Goal: Transaction & Acquisition: Purchase product/service

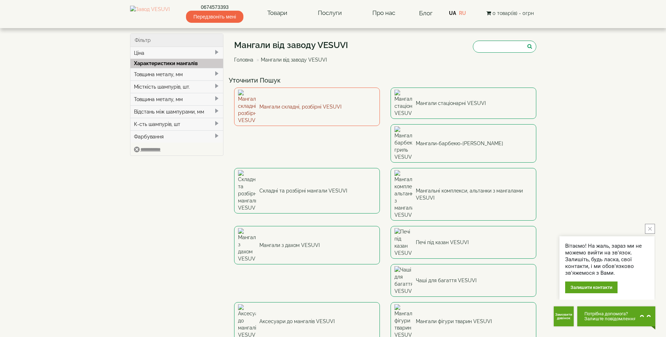
click at [276, 99] on link "Мангали складні, розбірні VESUVI" at bounding box center [307, 107] width 146 height 38
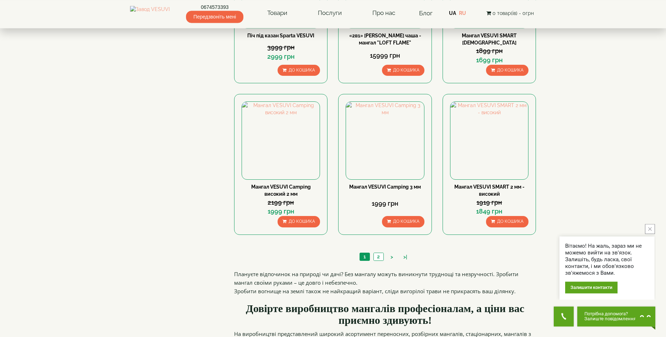
scroll to position [618, 0]
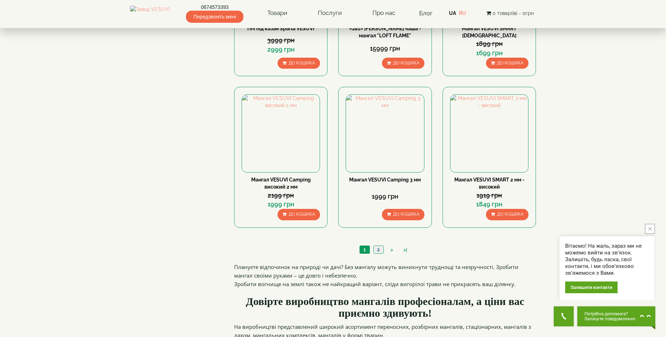
click at [376, 249] on link "2" at bounding box center [378, 249] width 10 height 7
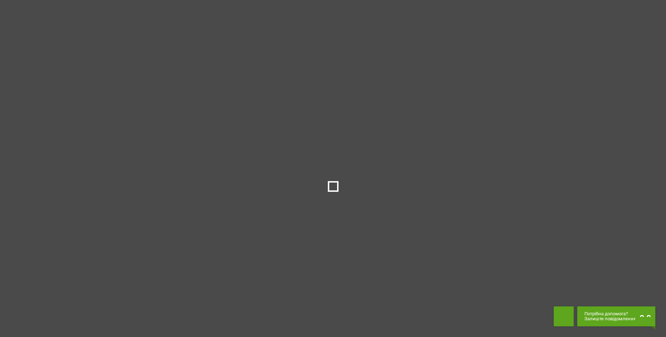
scroll to position [618, 0]
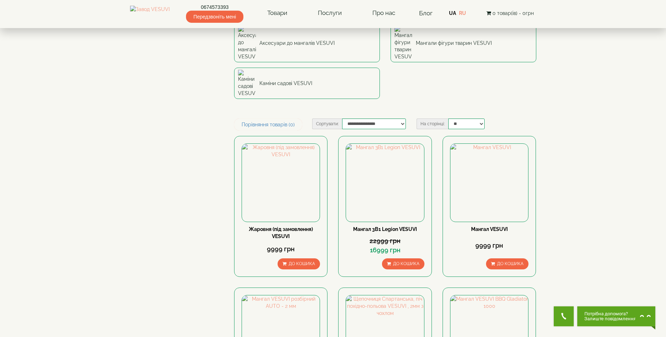
scroll to position [291, 0]
